Goal: Book appointment/travel/reservation

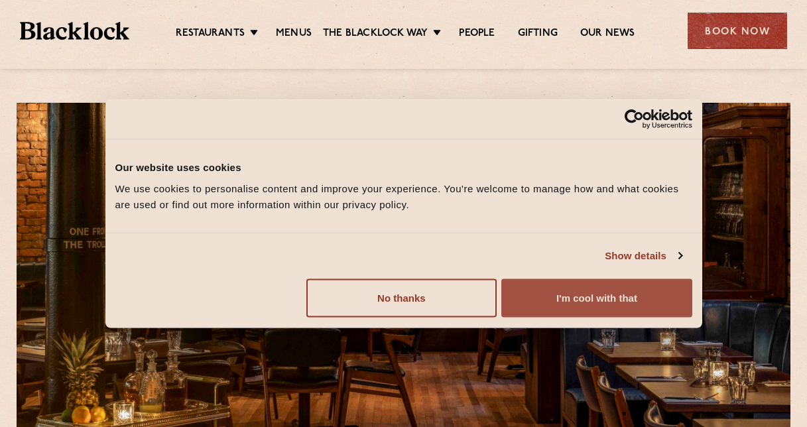
click at [548, 293] on button "I'm cool with that" at bounding box center [597, 298] width 190 height 38
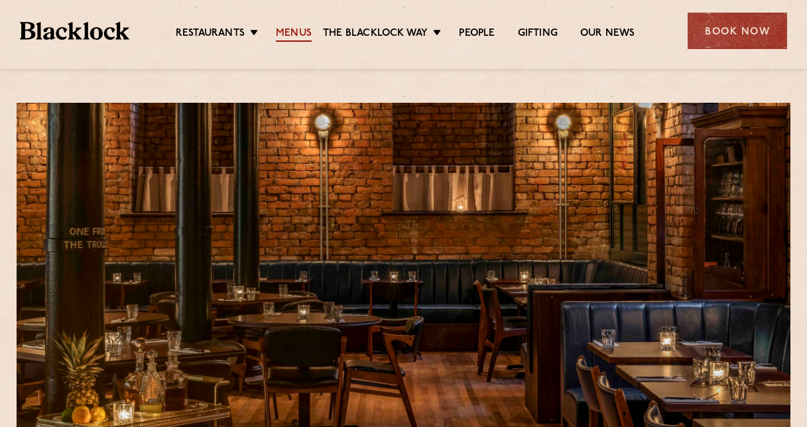
click at [290, 35] on link "Menus" at bounding box center [294, 34] width 36 height 15
click at [738, 32] on div "Book Now" at bounding box center [738, 31] width 100 height 36
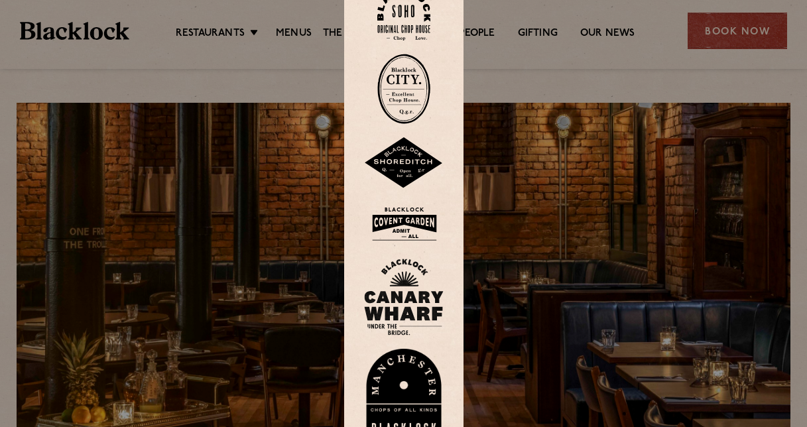
click at [421, 395] on img at bounding box center [404, 395] width 80 height 92
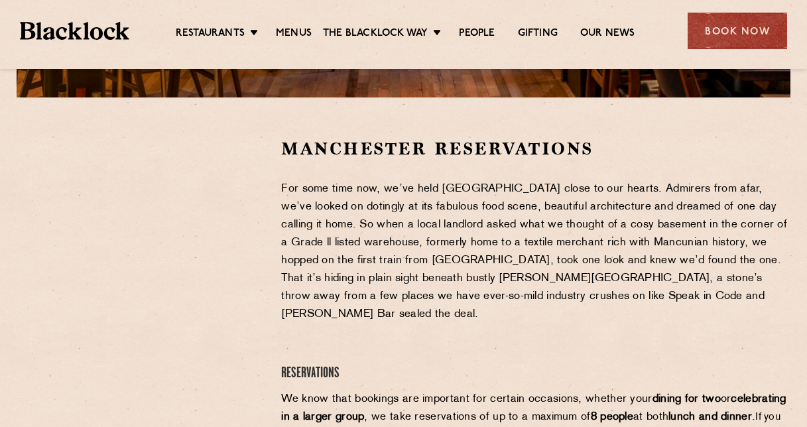
scroll to position [377, 0]
